Goal: Task Accomplishment & Management: Manage account settings

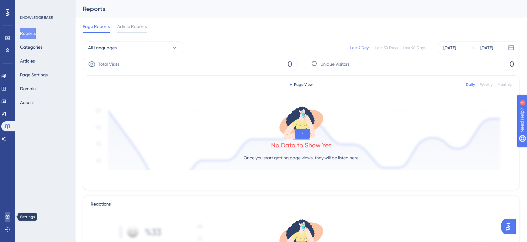
click at [8, 213] on link at bounding box center [7, 216] width 5 height 10
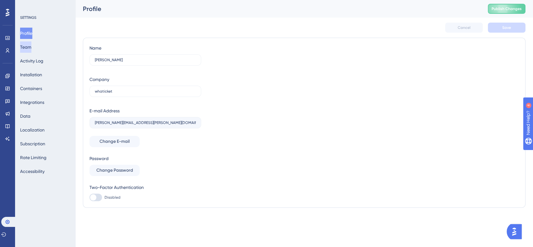
click at [31, 48] on button "Team" at bounding box center [25, 46] width 11 height 11
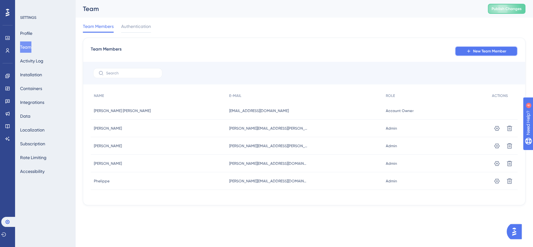
click at [498, 54] on button "New Team Member" at bounding box center [485, 51] width 63 height 10
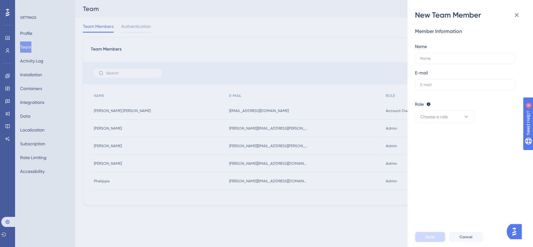
click at [364, 68] on div "New Team Member Member Information Name E-mail Role Editor: Create & edit mater…" at bounding box center [266, 123] width 533 height 247
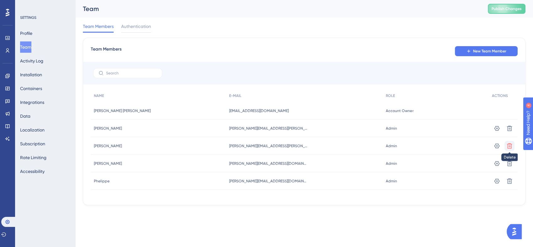
click at [512, 133] on button at bounding box center [509, 128] width 10 height 10
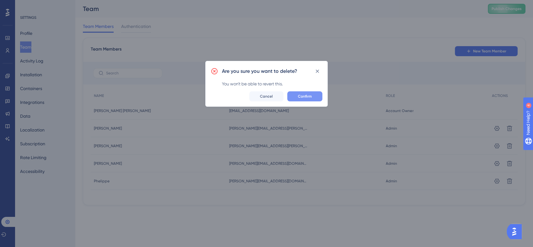
click at [308, 94] on span "Confirm" at bounding box center [305, 96] width 14 height 5
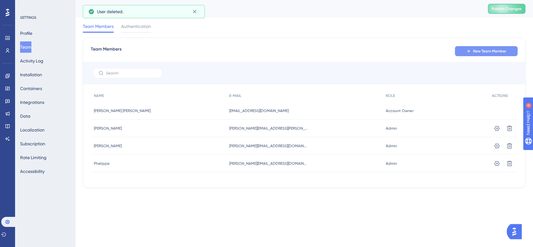
click at [488, 53] on span "New Team Member" at bounding box center [489, 51] width 33 height 5
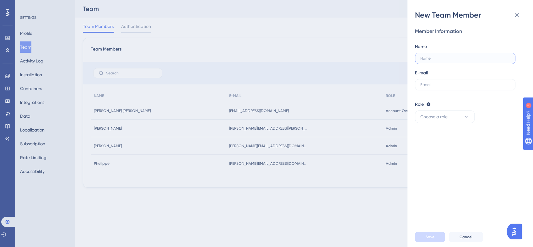
click at [468, 57] on input "text" at bounding box center [465, 58] width 90 height 4
click at [446, 57] on input "text" at bounding box center [465, 58] width 90 height 4
type input "[PERSON_NAME]"
click at [440, 88] on label at bounding box center [465, 84] width 100 height 11
click at [440, 87] on input "text" at bounding box center [465, 84] width 90 height 4
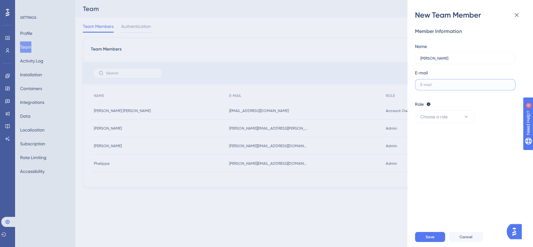
paste input "[PERSON_NAME][EMAIL_ADDRESS][PERSON_NAME][DOMAIN_NAME]"
type input "[PERSON_NAME][EMAIL_ADDRESS][PERSON_NAME][DOMAIN_NAME]"
click at [502, 63] on label "[PERSON_NAME]" at bounding box center [465, 58] width 100 height 11
click at [502, 61] on input "[PERSON_NAME]" at bounding box center [465, 58] width 90 height 4
click at [470, 115] on button "Choose a role" at bounding box center [445, 116] width 60 height 13
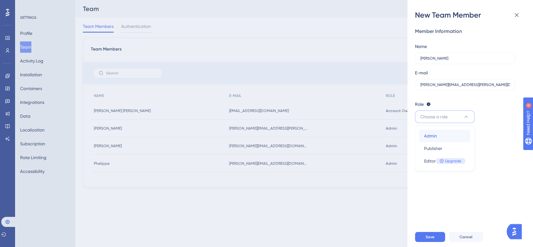
click at [449, 133] on div "Admin Admin" at bounding box center [444, 136] width 41 height 13
click at [460, 141] on div "Member Information Name [PERSON_NAME] E-mail [PERSON_NAME][EMAIL_ADDRESS][PERSO…" at bounding box center [472, 123] width 115 height 207
click at [424, 233] on button "Save" at bounding box center [430, 237] width 30 height 10
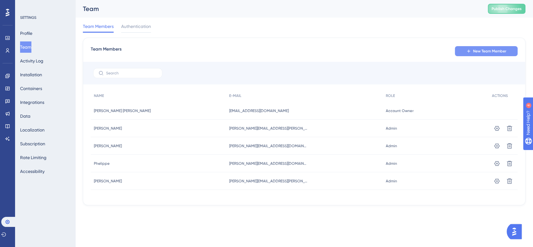
click at [513, 50] on button "New Team Member" at bounding box center [485, 51] width 63 height 10
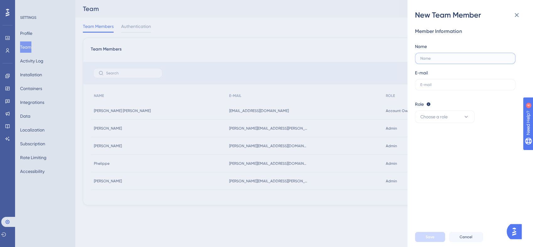
click at [454, 58] on input "text" at bounding box center [465, 58] width 90 height 4
type input "[PERSON_NAME]"
click at [432, 83] on input "text" at bounding box center [465, 84] width 90 height 4
paste input "[PERSON_NAME][EMAIL_ADDRESS][PERSON_NAME][DOMAIN_NAME]"
type input "[PERSON_NAME][EMAIL_ADDRESS][PERSON_NAME][DOMAIN_NAME]"
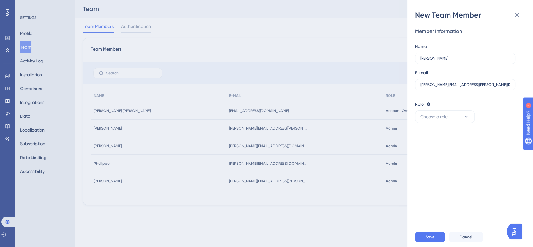
click at [459, 72] on div "E-mail [PERSON_NAME][EMAIL_ADDRESS][PERSON_NAME][DOMAIN_NAME]" at bounding box center [465, 79] width 100 height 21
click at [455, 117] on button "Choose a role" at bounding box center [445, 116] width 60 height 13
click at [454, 135] on div "Admin Admin" at bounding box center [444, 136] width 41 height 13
click at [437, 237] on button "Save" at bounding box center [430, 237] width 30 height 10
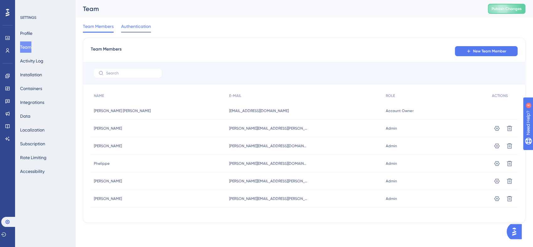
click at [143, 26] on span "Authentication" at bounding box center [136, 27] width 30 height 8
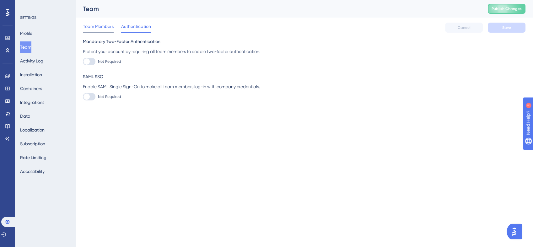
click at [103, 26] on span "Team Members" at bounding box center [98, 27] width 31 height 8
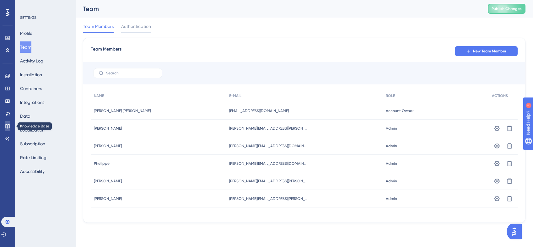
click at [9, 128] on icon at bounding box center [7, 126] width 5 height 5
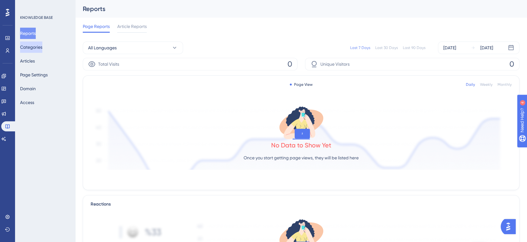
click at [32, 43] on button "Categories" at bounding box center [31, 46] width 22 height 11
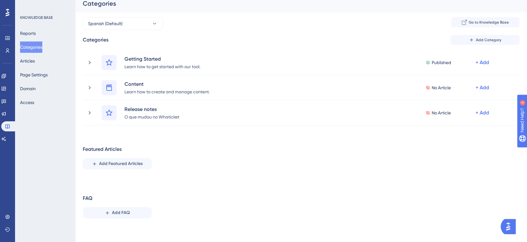
scroll to position [7, 0]
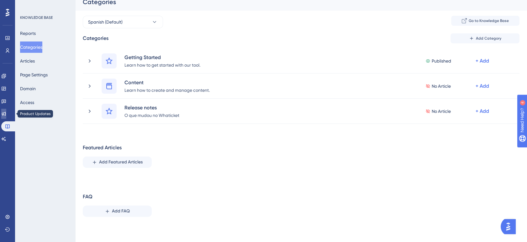
click at [4, 112] on link at bounding box center [3, 114] width 5 height 10
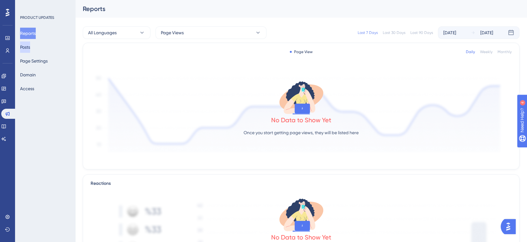
click at [30, 45] on button "Posts" at bounding box center [25, 46] width 10 height 11
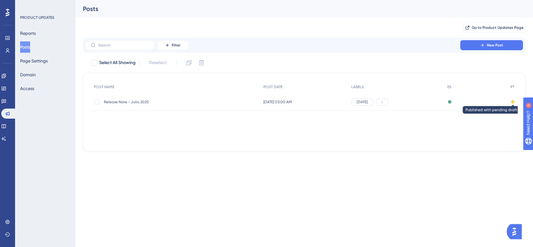
click at [511, 103] on div at bounding box center [512, 101] width 3 height 3
